Goal: Information Seeking & Learning: Learn about a topic

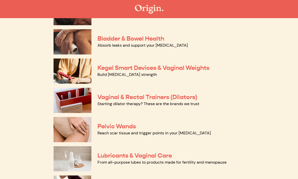
scroll to position [166, 0]
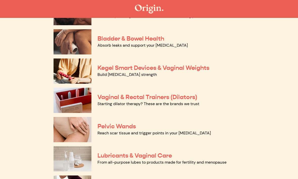
click at [118, 129] on link "Pelvic Wands" at bounding box center [116, 127] width 38 height 8
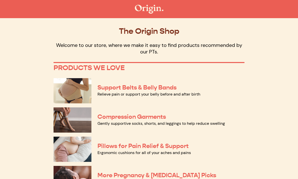
scroll to position [183, 0]
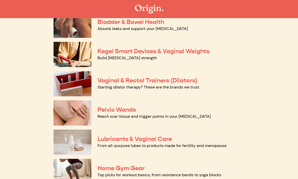
click at [118, 83] on link "Vaginal & Rectal Trainers (Dilators)" at bounding box center [147, 81] width 100 height 8
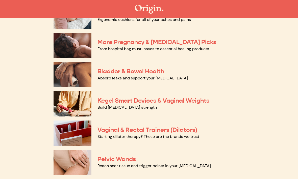
scroll to position [132, 0]
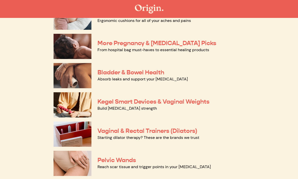
click at [75, 103] on img at bounding box center [72, 105] width 38 height 25
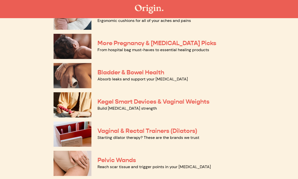
click at [76, 81] on img at bounding box center [72, 75] width 38 height 25
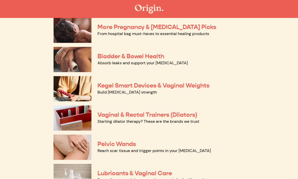
scroll to position [148, 0]
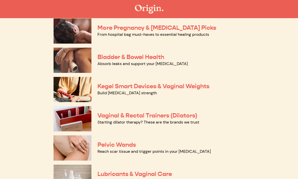
click at [122, 89] on link "Kegel Smart Devices & Vaginal Weights" at bounding box center [153, 86] width 112 height 8
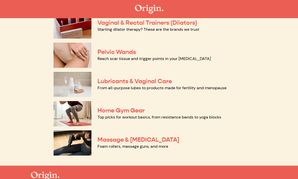
scroll to position [240, 0]
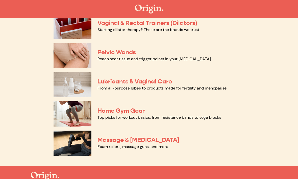
click at [115, 86] on link "From all-purpose lubes to products made for fertility and menopause" at bounding box center [161, 88] width 129 height 5
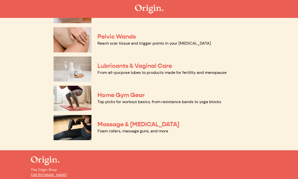
scroll to position [261, 0]
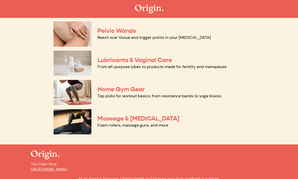
click at [130, 122] on link "Massage & [MEDICAL_DATA]" at bounding box center [138, 119] width 82 height 8
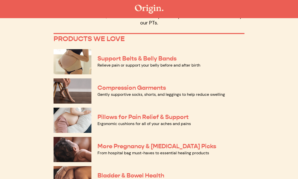
scroll to position [0, 0]
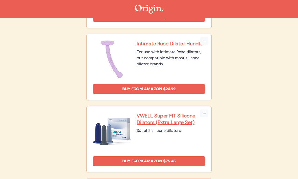
scroll to position [340, 0]
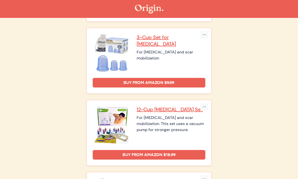
scroll to position [633, 0]
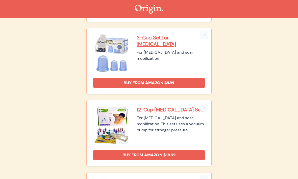
click at [113, 125] on img at bounding box center [112, 125] width 38 height 38
click at [156, 152] on link "Buy from Amazon $18.99" at bounding box center [149, 155] width 112 height 10
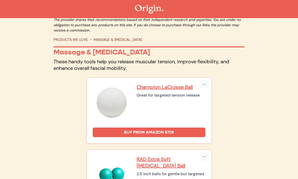
scroll to position [0, 0]
